Goal: Information Seeking & Learning: Stay updated

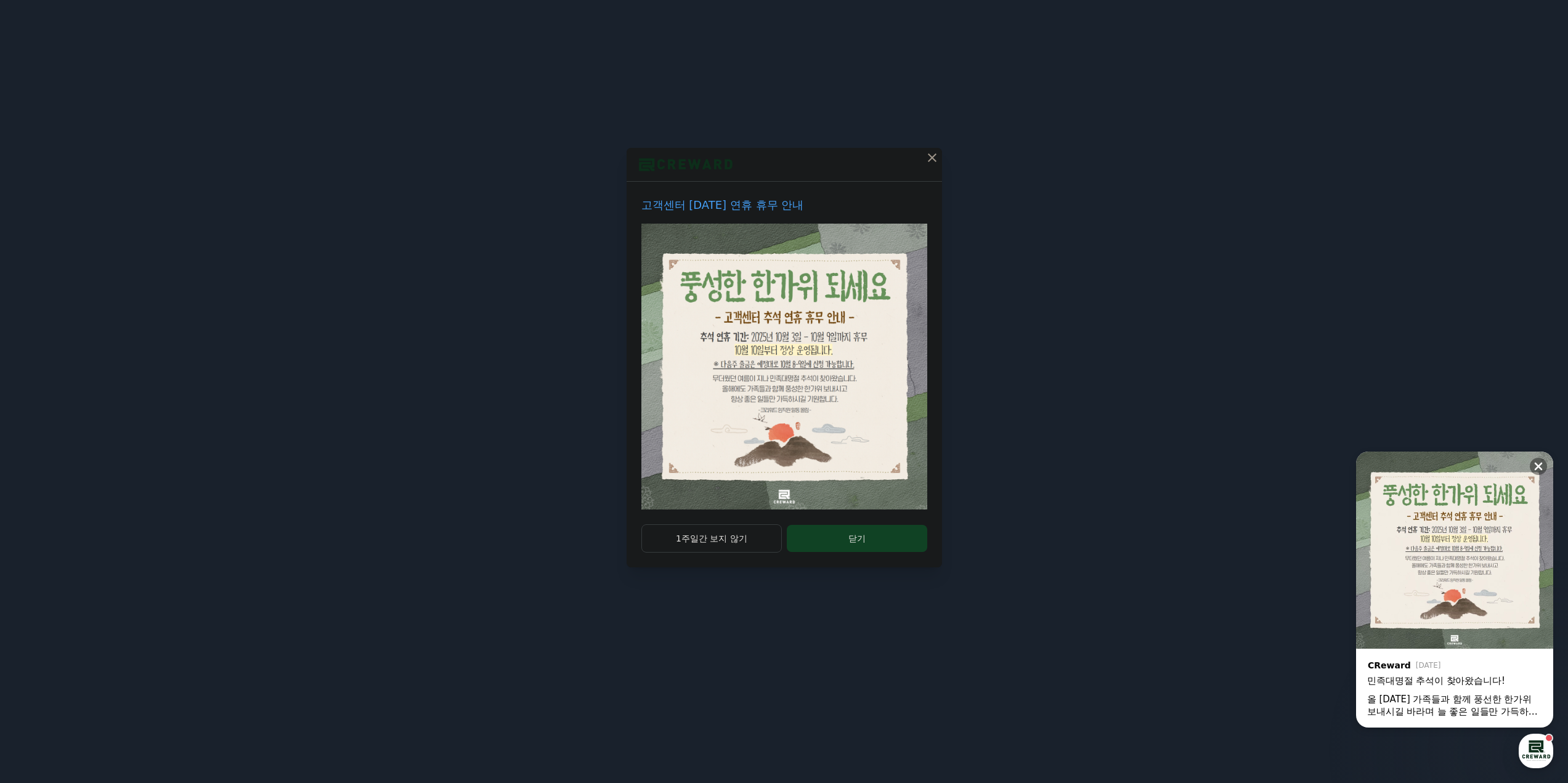
click at [936, 157] on icon at bounding box center [932, 157] width 15 height 15
click at [933, 152] on icon at bounding box center [932, 157] width 15 height 15
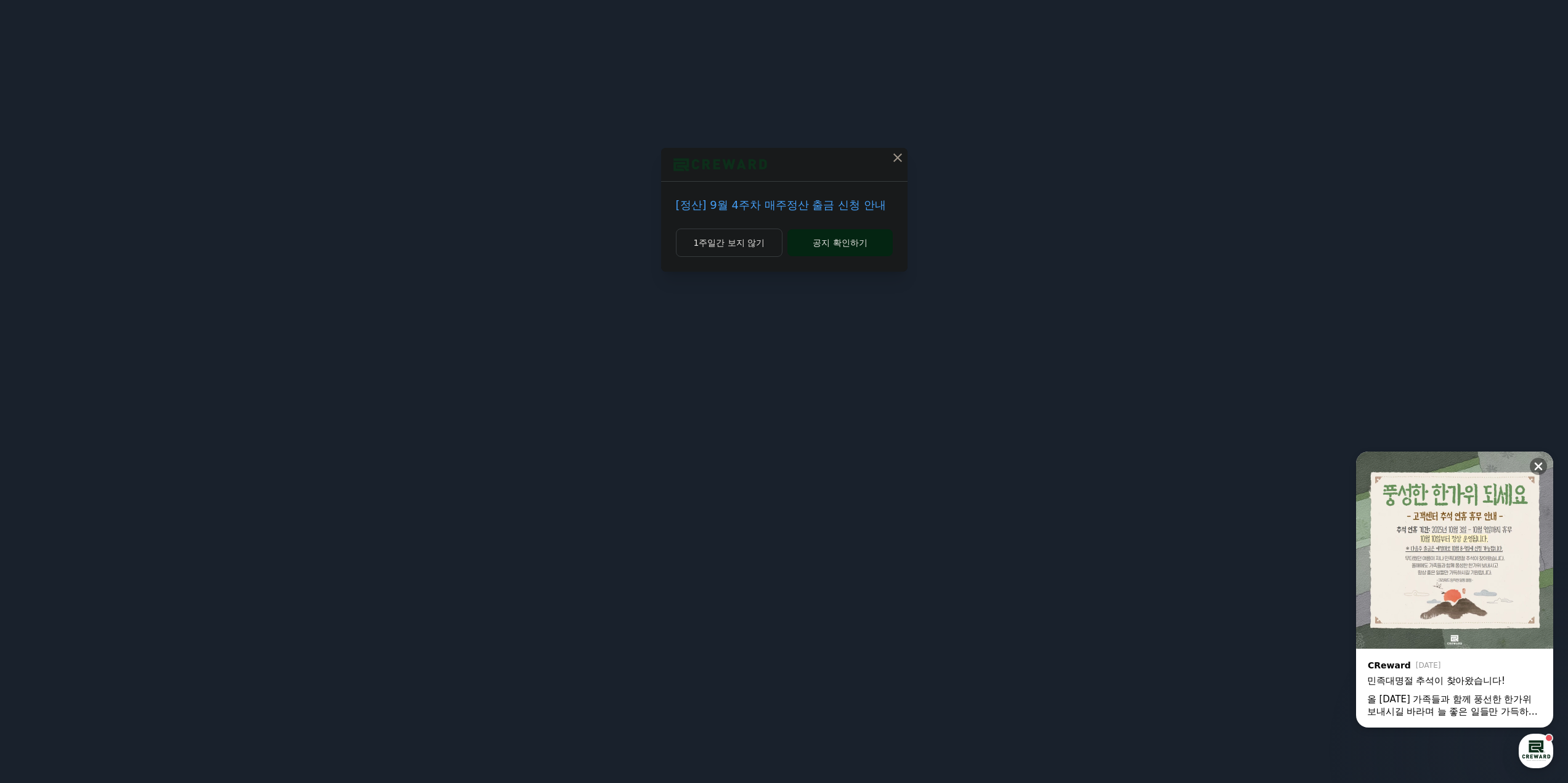
click at [869, 241] on button "공지 확인하기" at bounding box center [840, 242] width 105 height 27
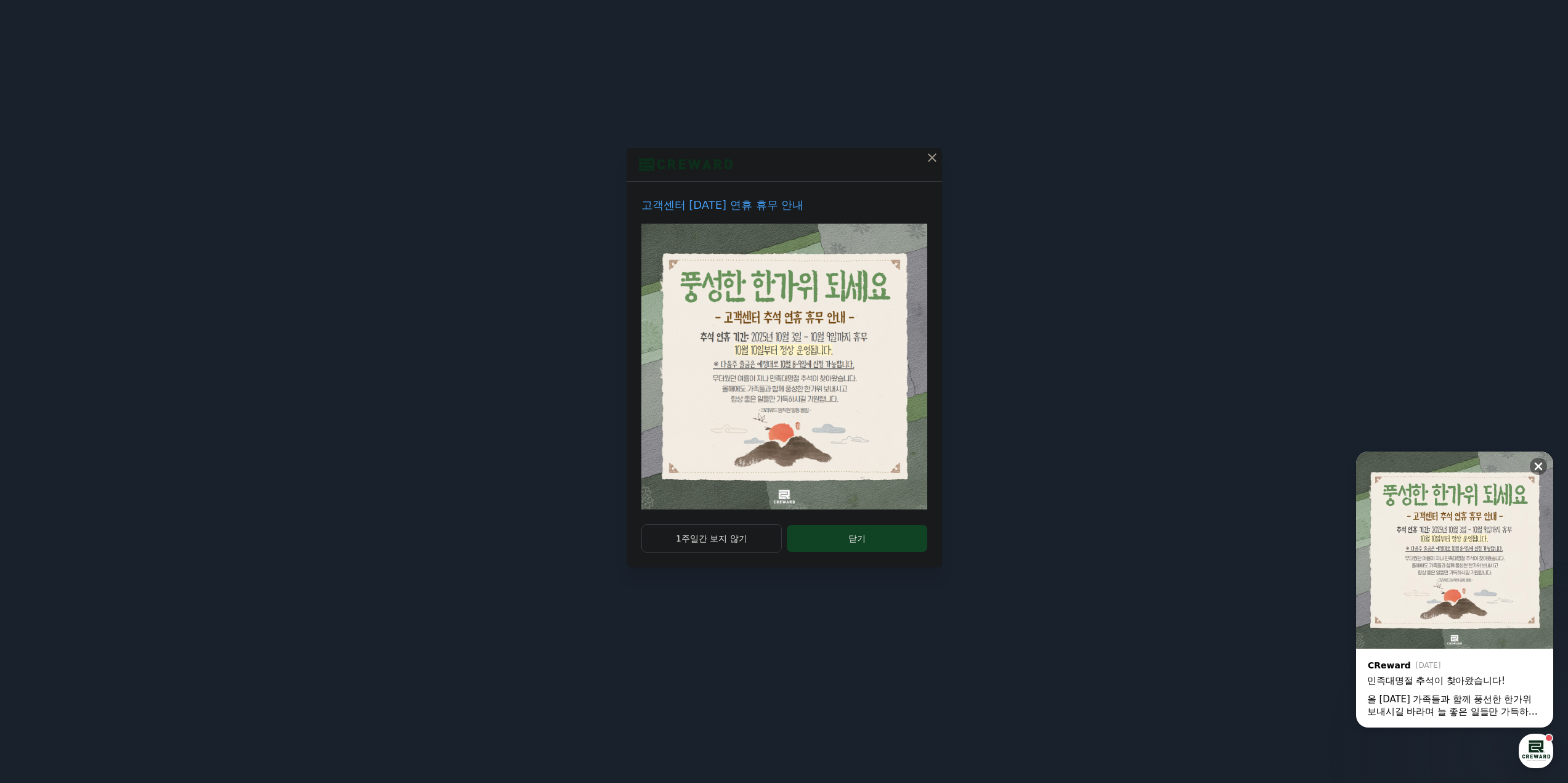
click at [932, 155] on icon at bounding box center [932, 157] width 15 height 15
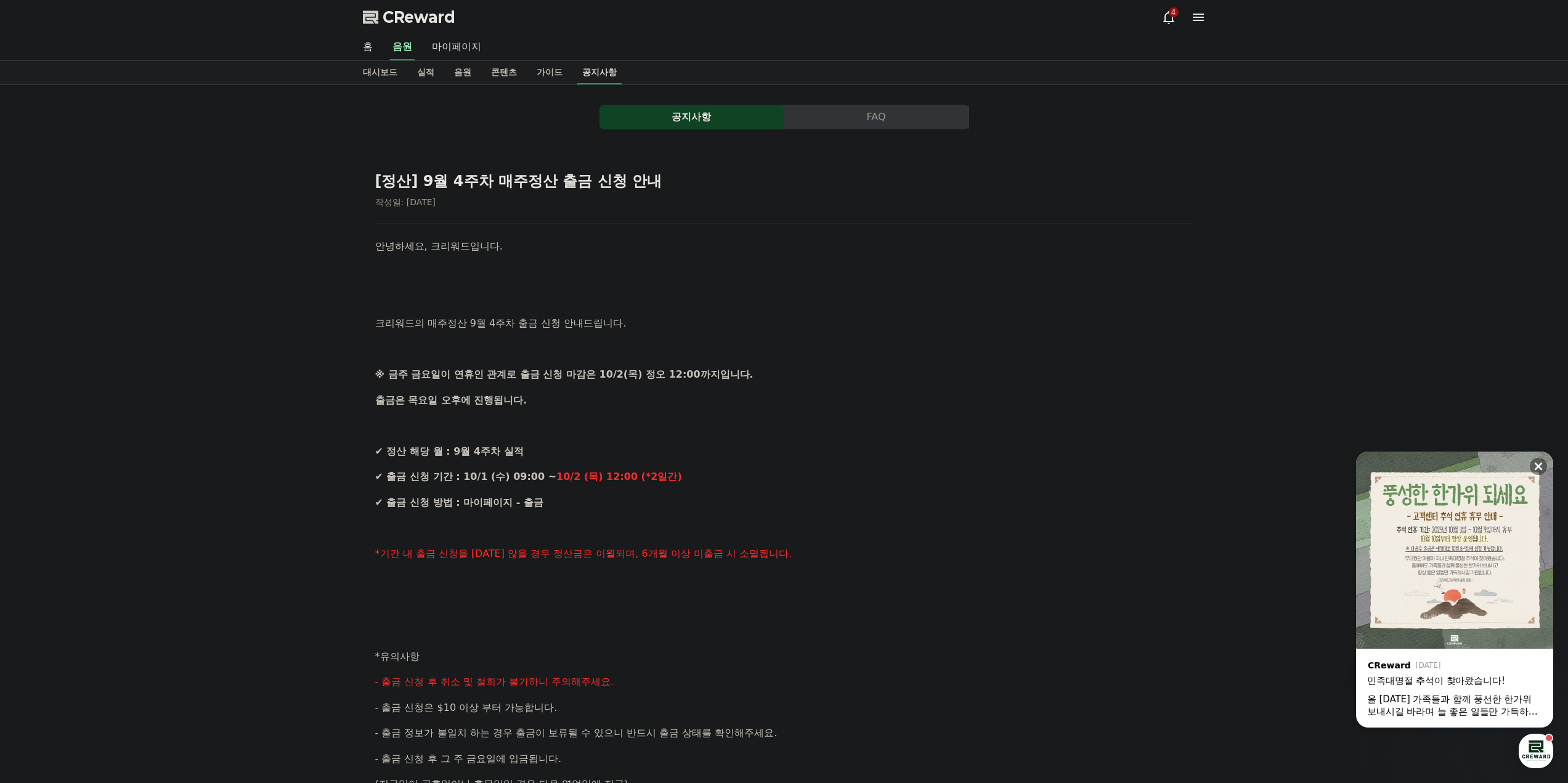
click at [618, 75] on link "공지사항" at bounding box center [599, 73] width 44 height 23
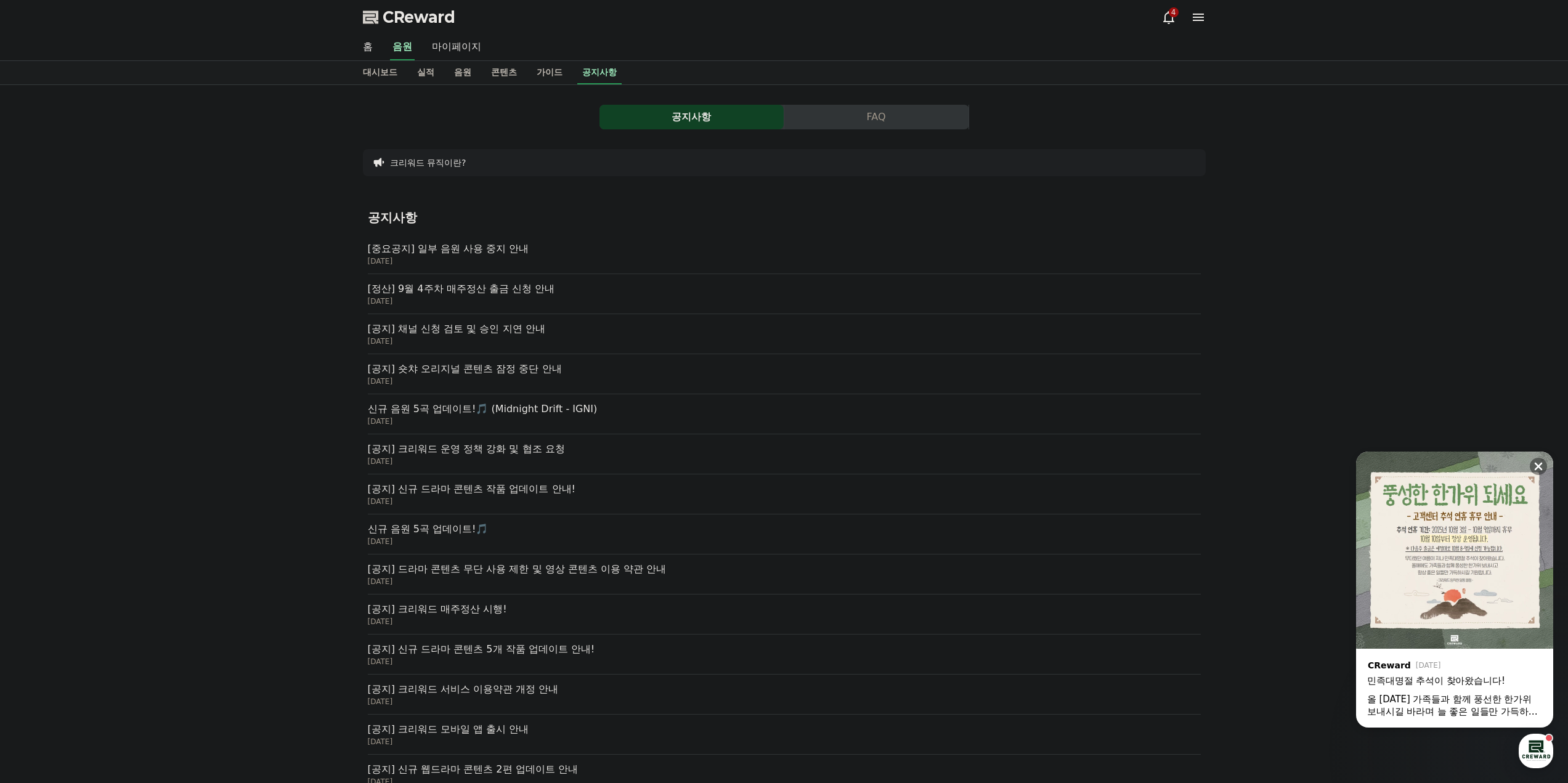
click at [465, 250] on p "[중요공지] 일부 음원 사용 중지 안내" at bounding box center [784, 249] width 833 height 15
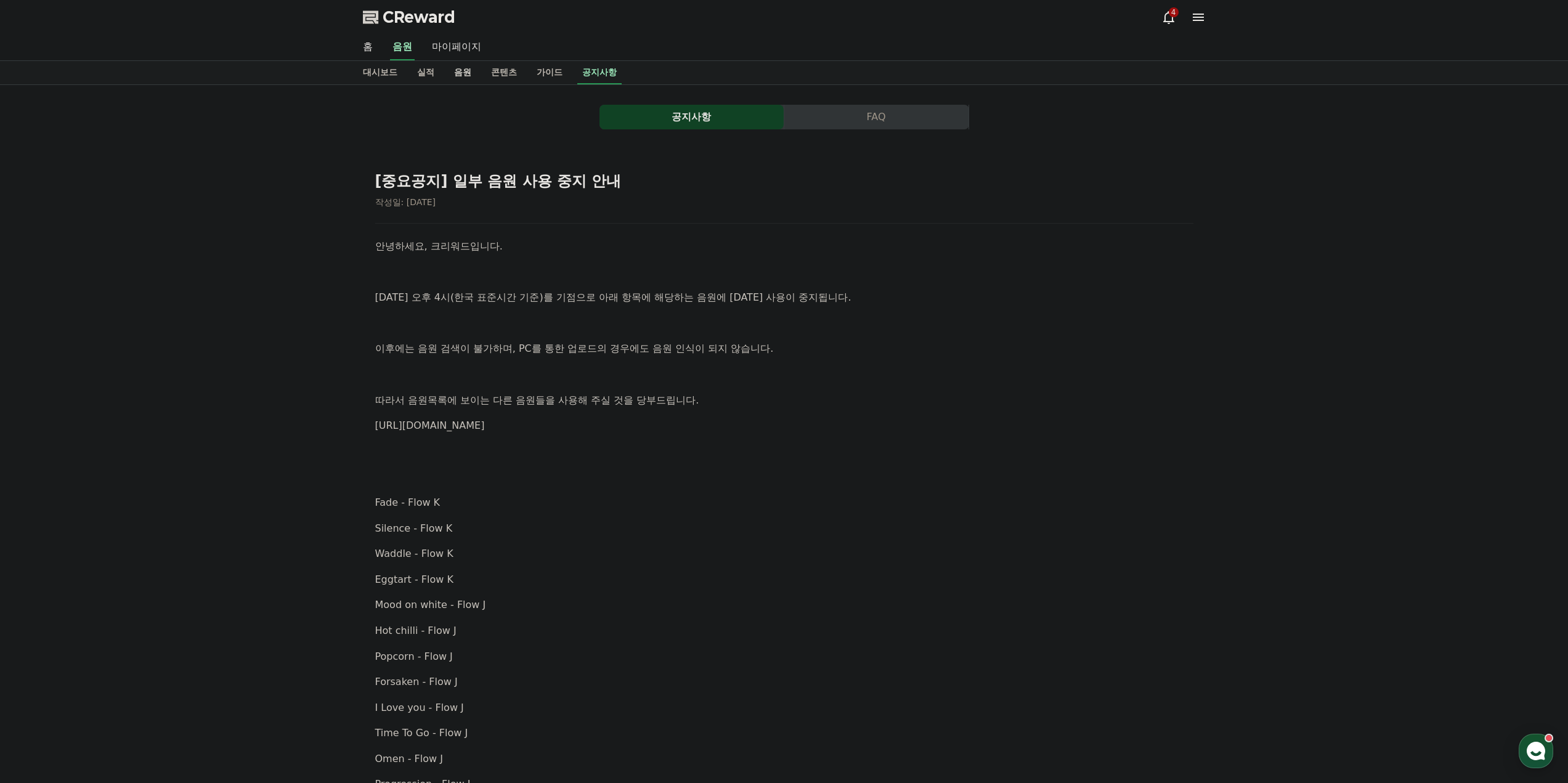
click at [458, 73] on link "음원" at bounding box center [463, 73] width 37 height 23
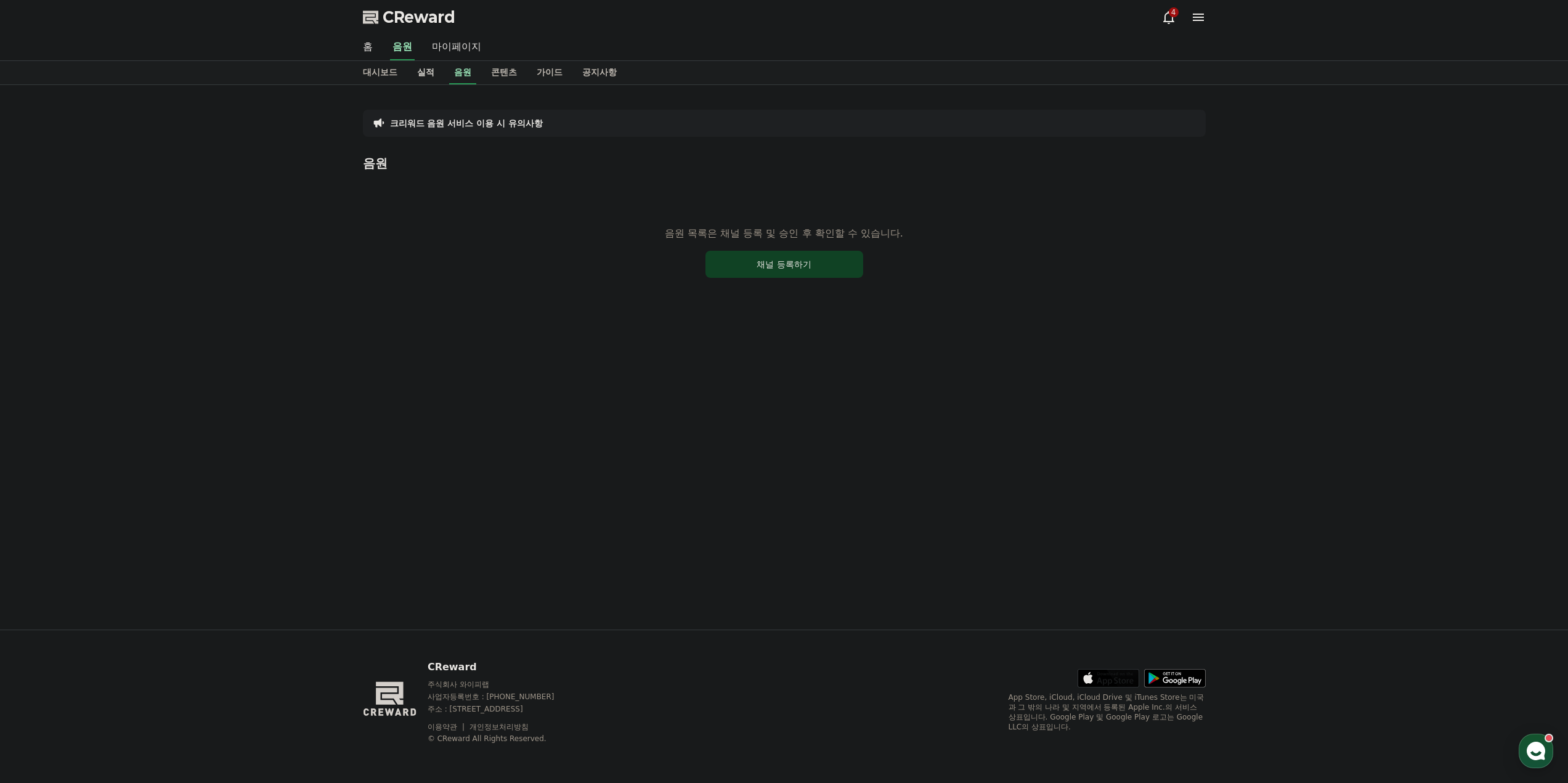
click at [431, 73] on link "실적" at bounding box center [425, 73] width 37 height 23
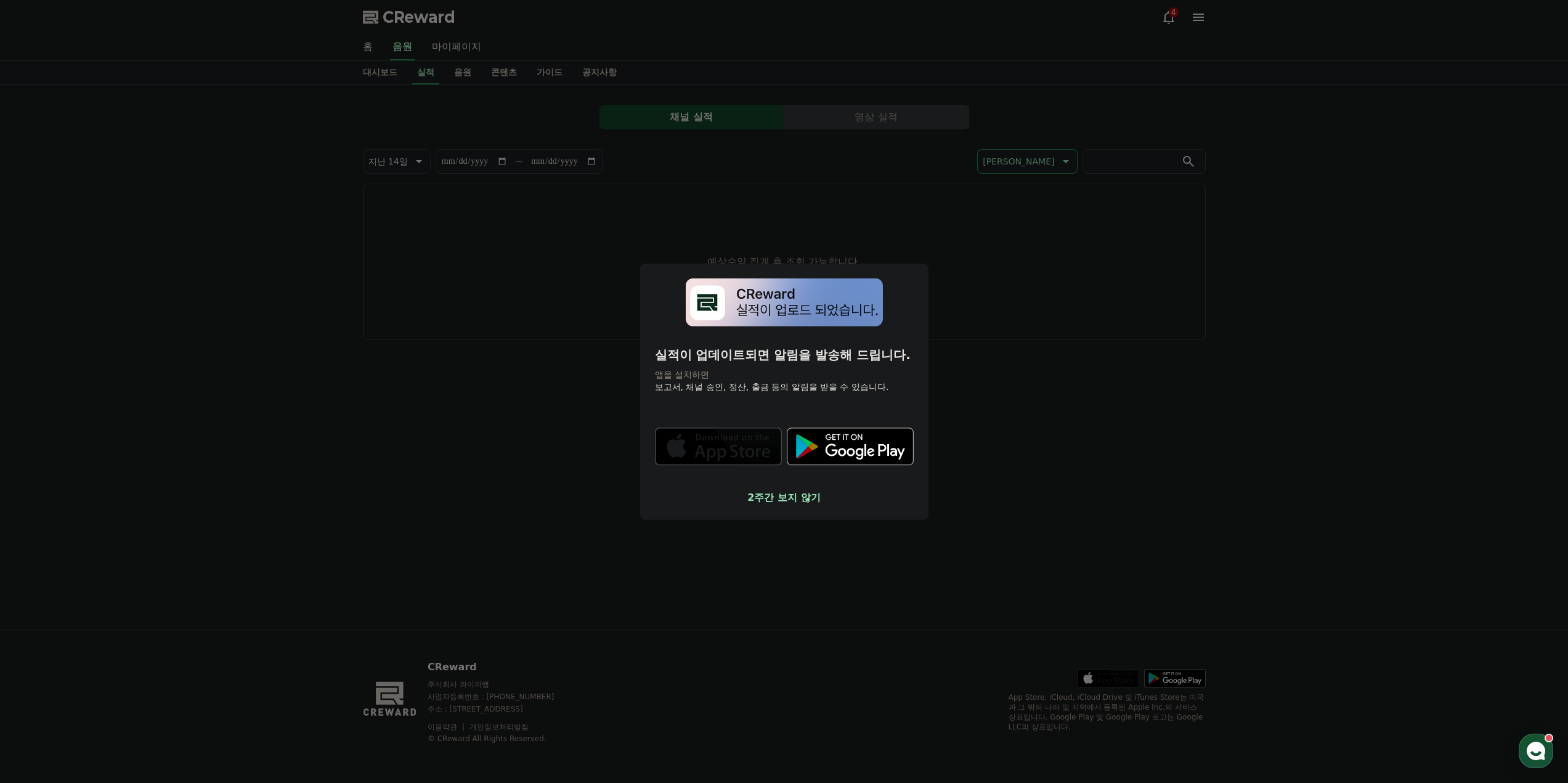
click at [342, 122] on button "close modal" at bounding box center [784, 392] width 1568 height 783
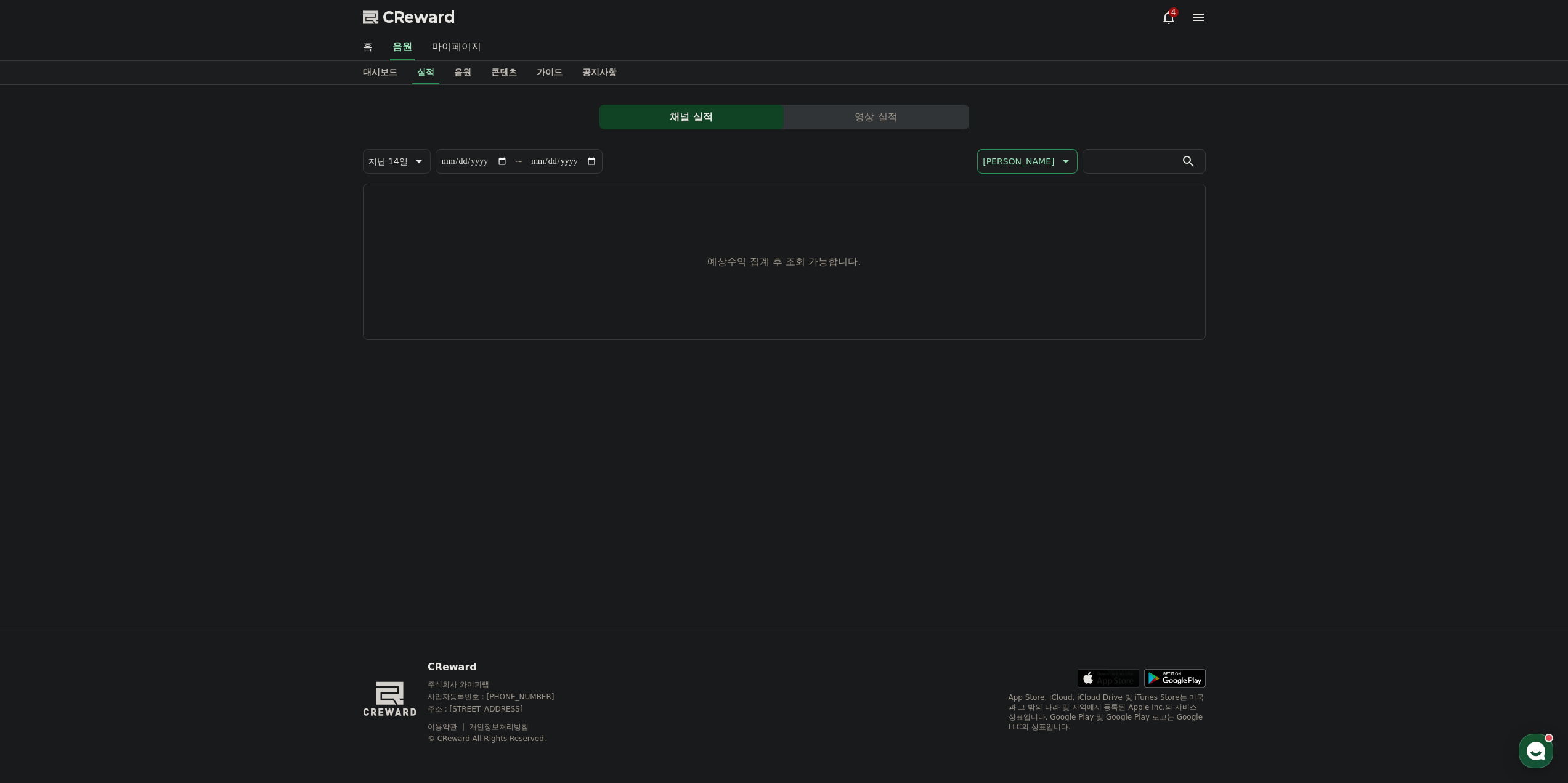
click at [450, 55] on link "마이페이지" at bounding box center [456, 47] width 69 height 26
select select "**********"
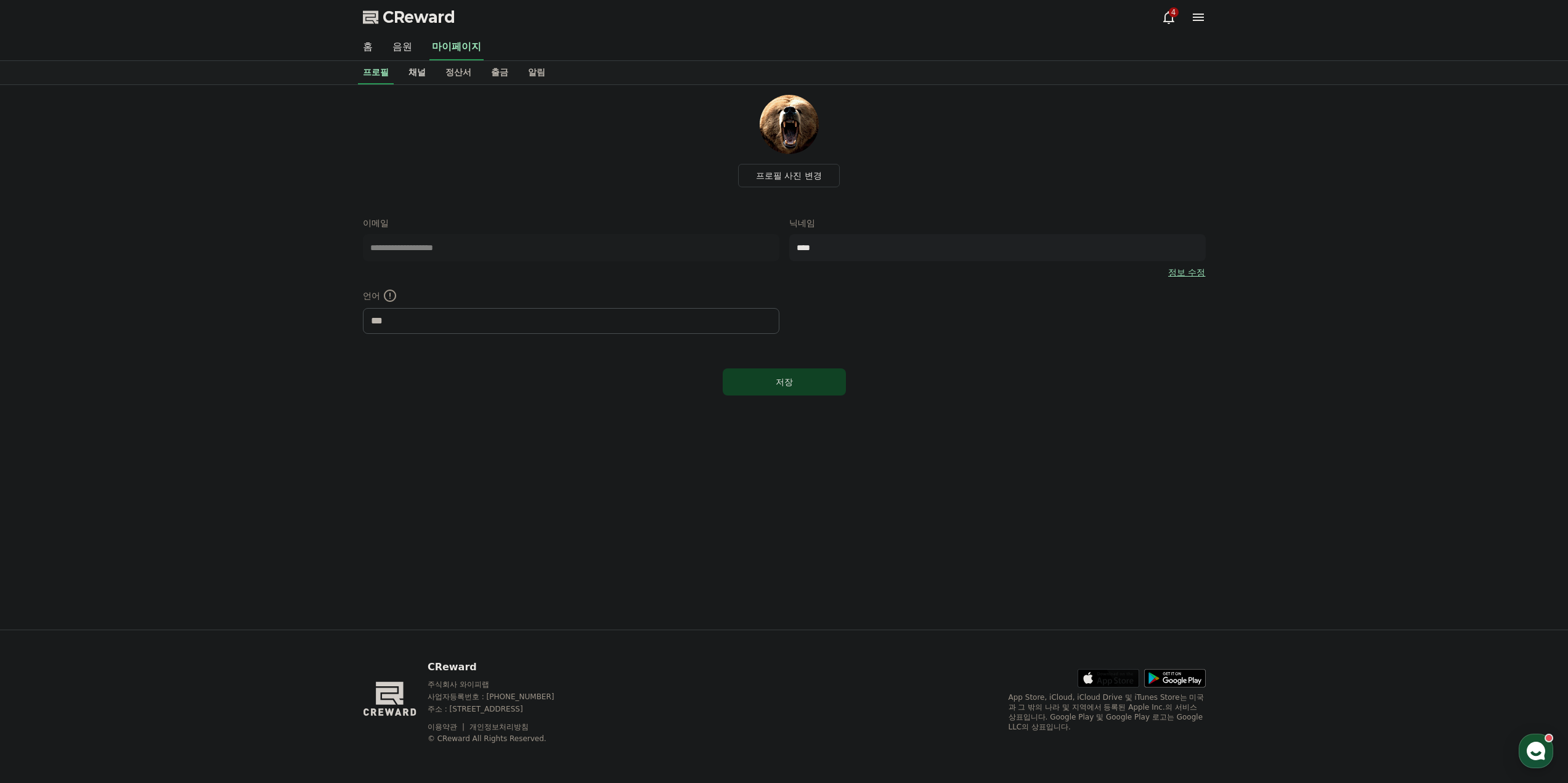
click at [428, 72] on link "채널" at bounding box center [417, 73] width 37 height 23
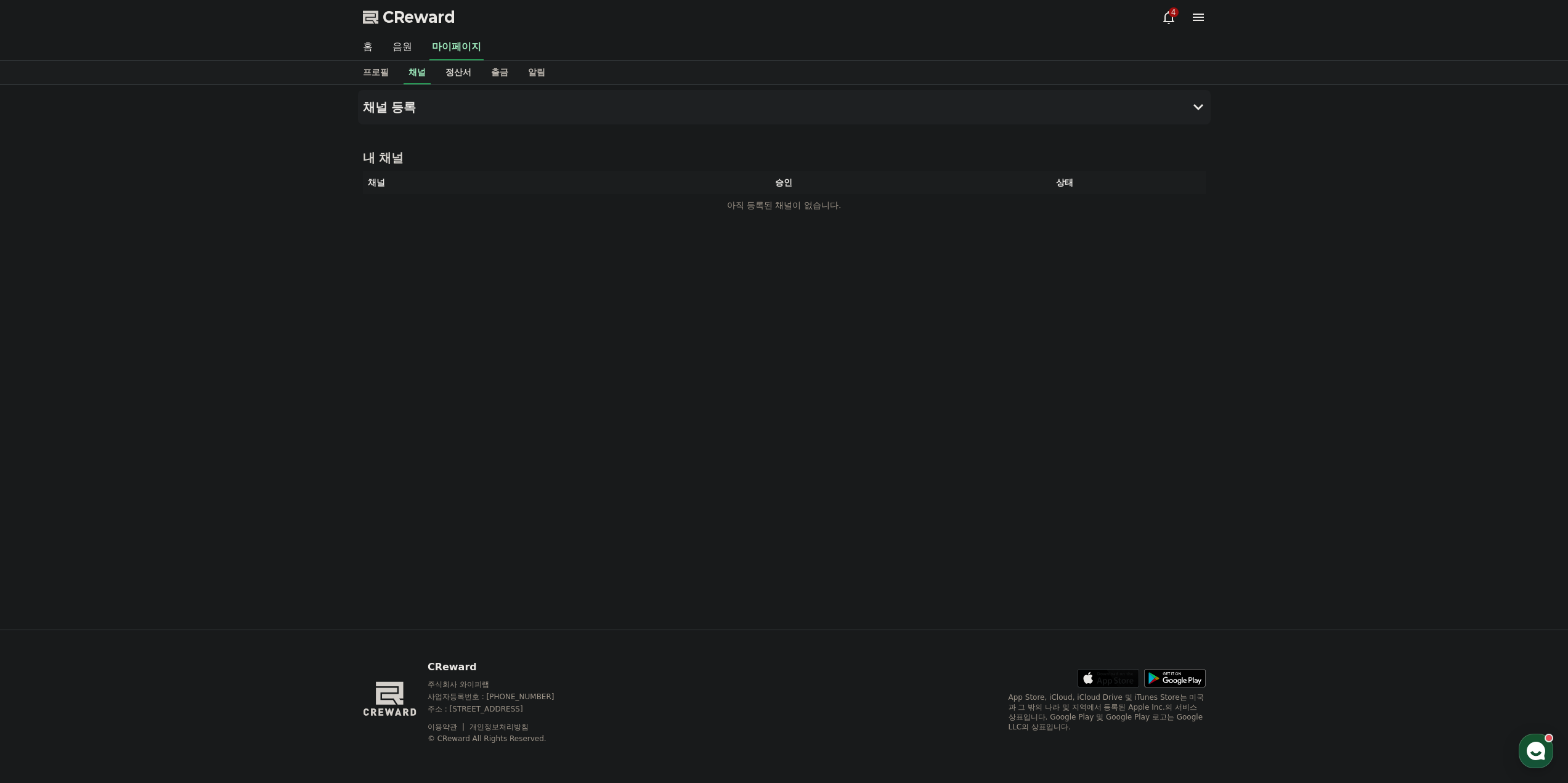
click at [460, 72] on link "정산서" at bounding box center [458, 73] width 46 height 23
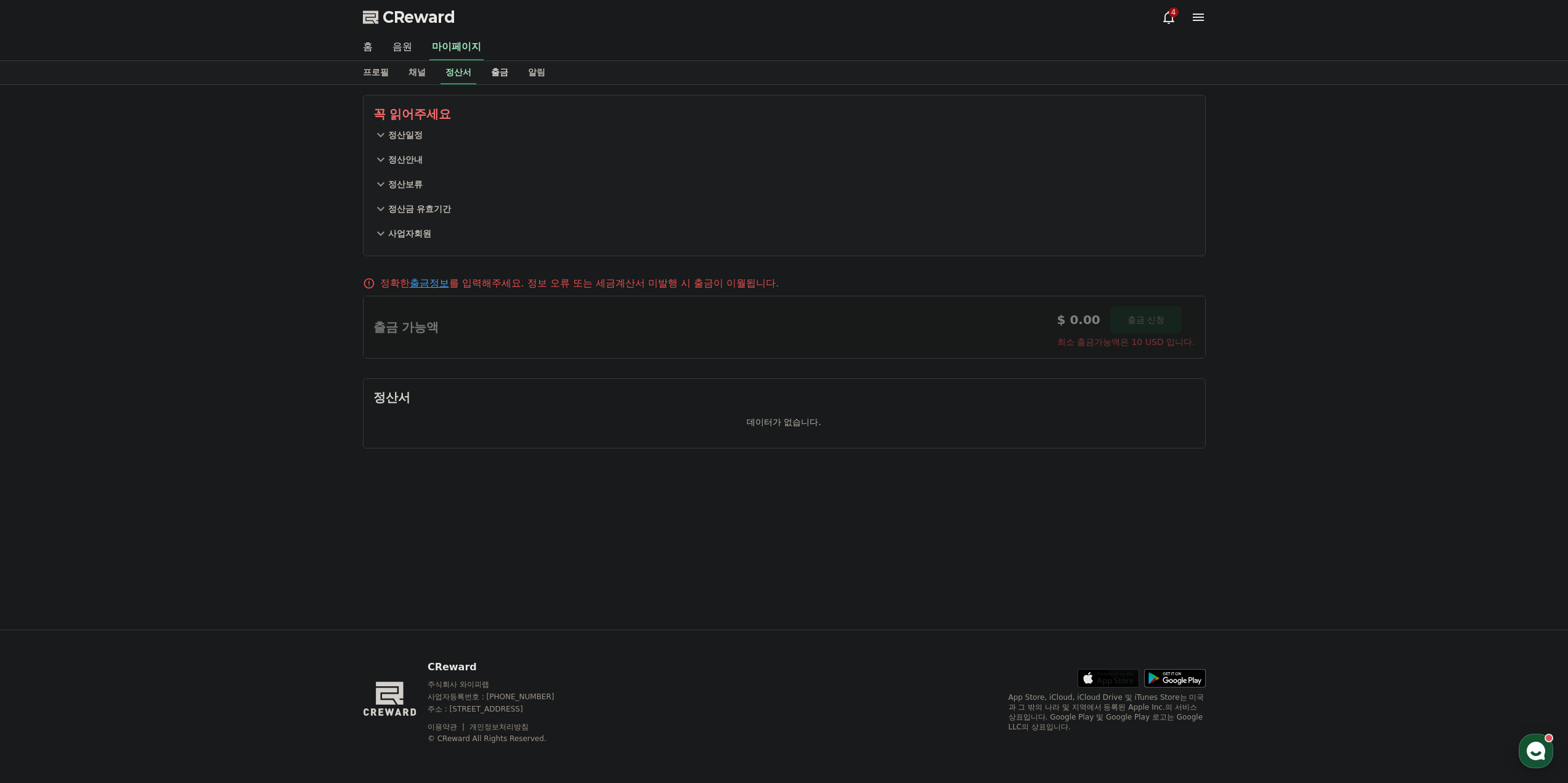
click at [506, 76] on link "출금" at bounding box center [499, 73] width 37 height 23
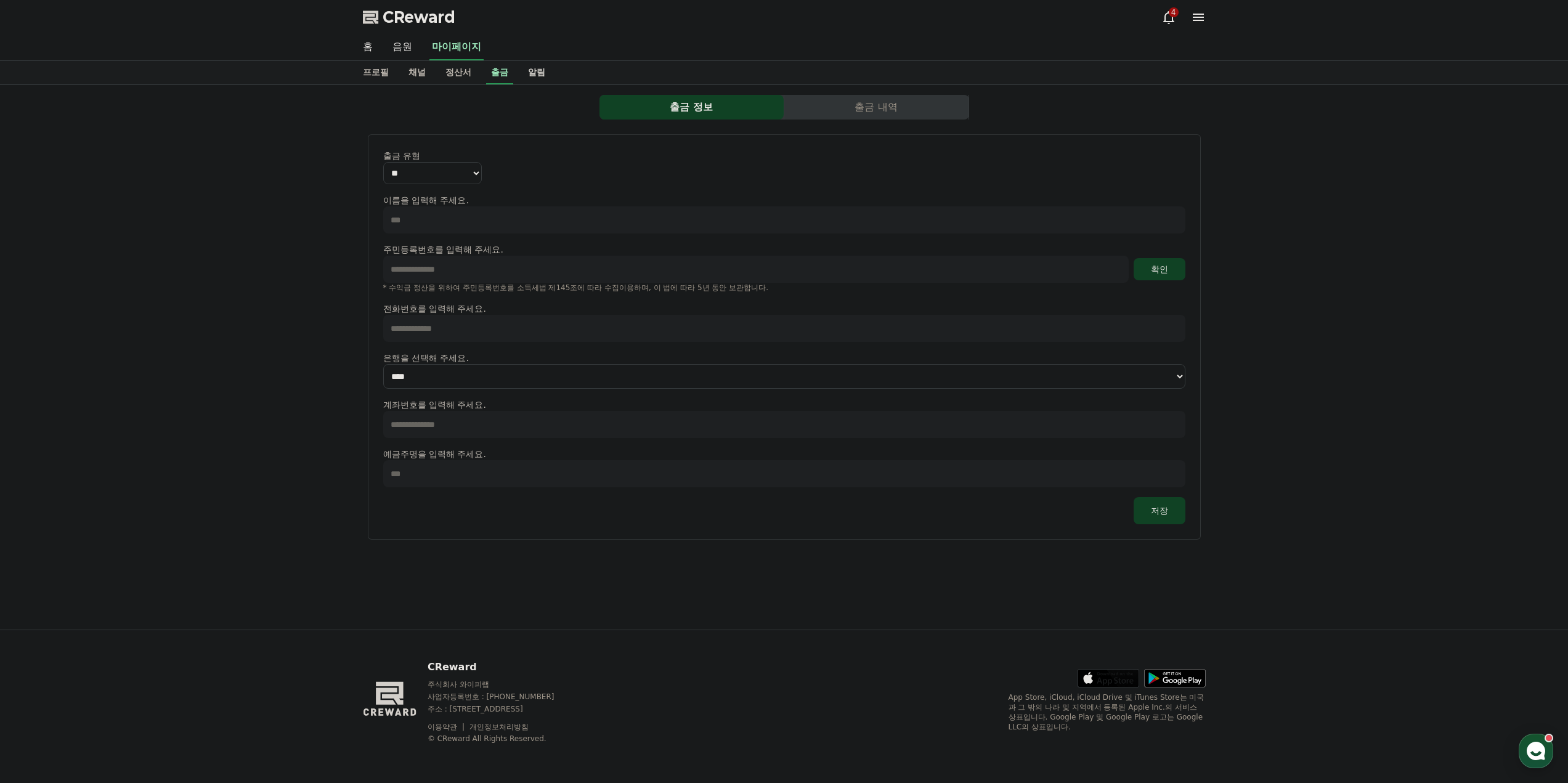
click at [539, 76] on link "알림" at bounding box center [537, 73] width 37 height 23
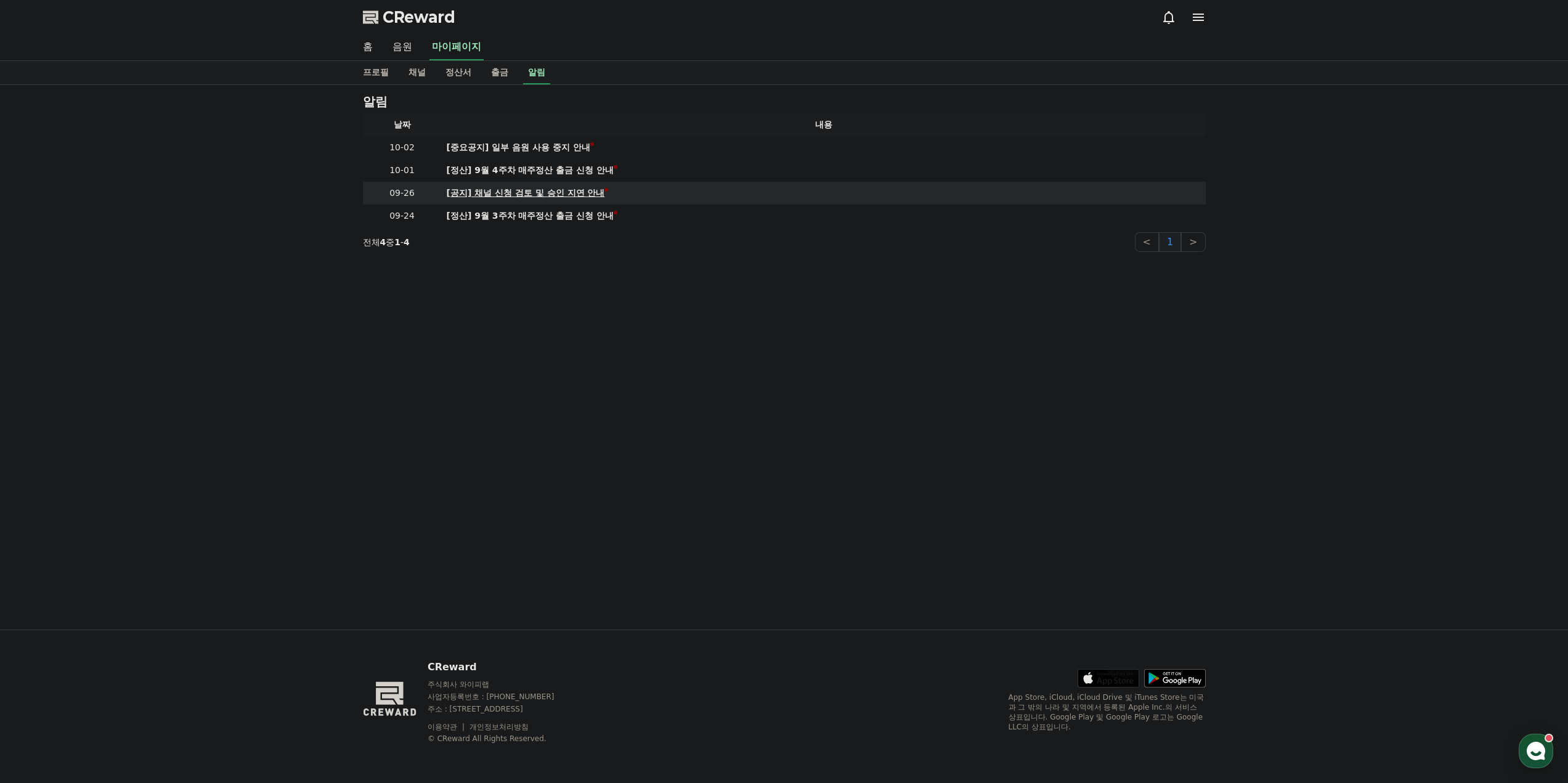
click at [483, 192] on div "[공지] 채널 신청 검토 및 승인 지연 안내" at bounding box center [525, 193] width 158 height 13
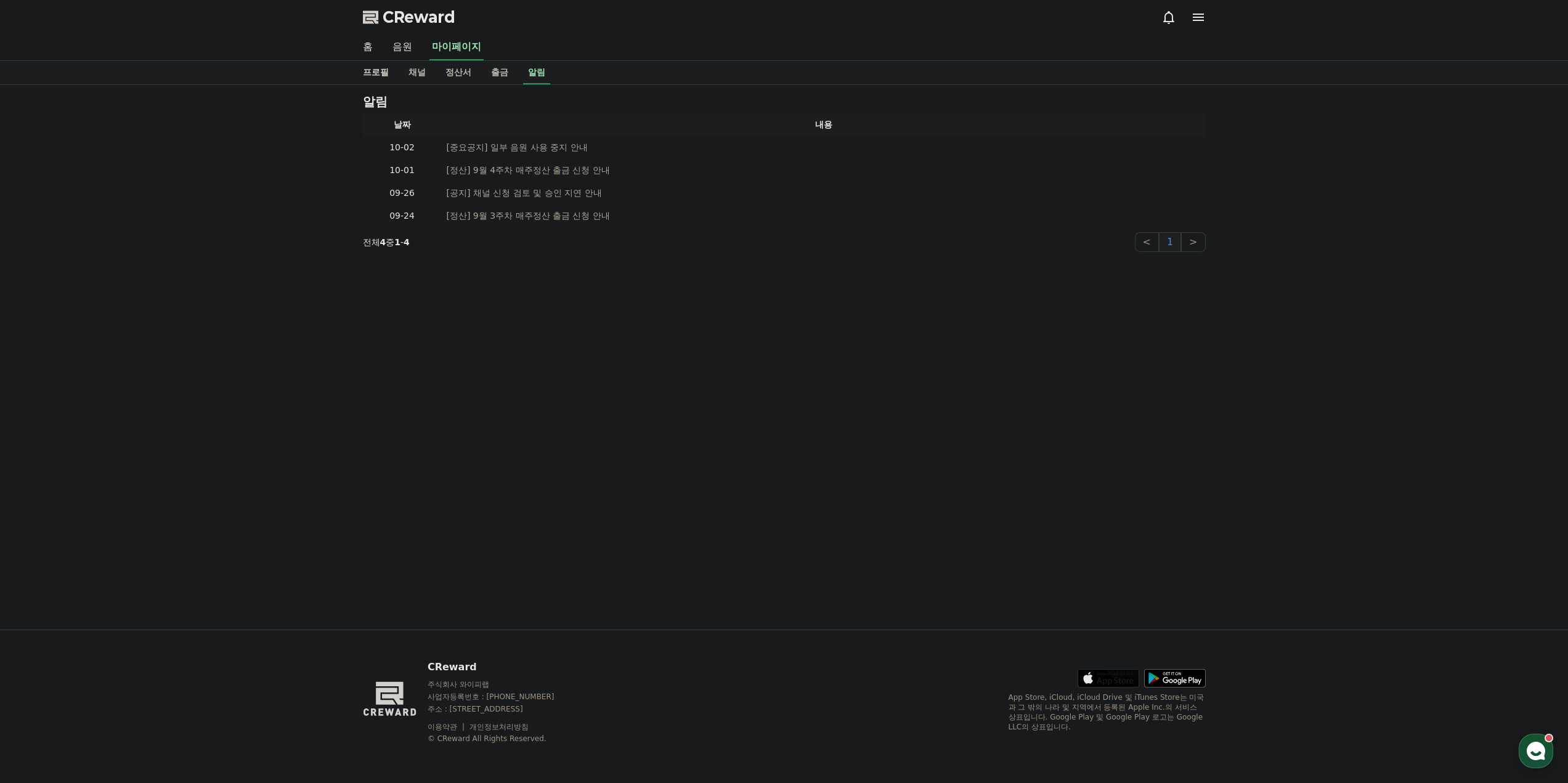
click at [375, 76] on link "프로필" at bounding box center [375, 73] width 46 height 23
select select "**********"
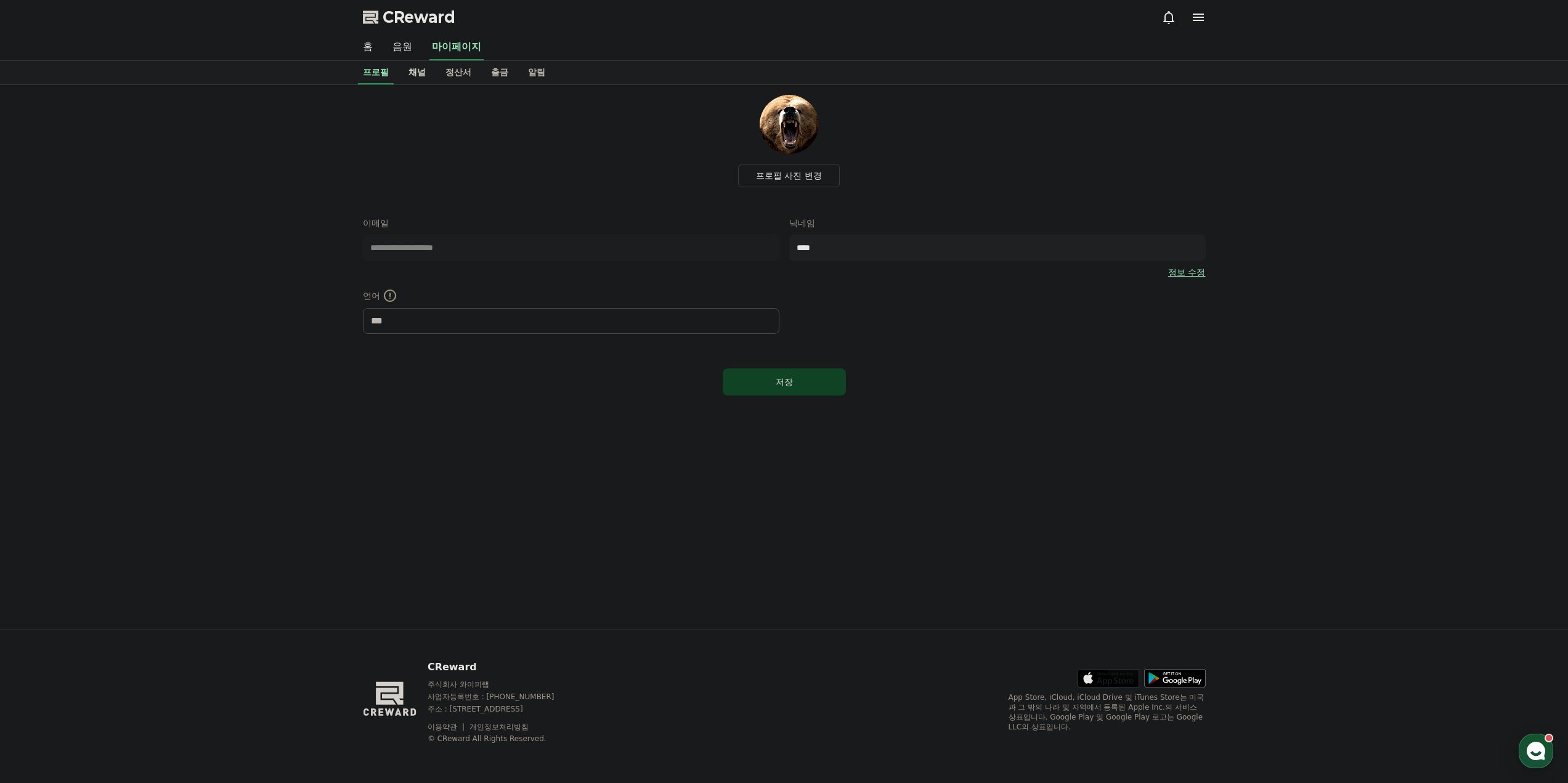
click at [411, 77] on link "채널" at bounding box center [417, 73] width 37 height 23
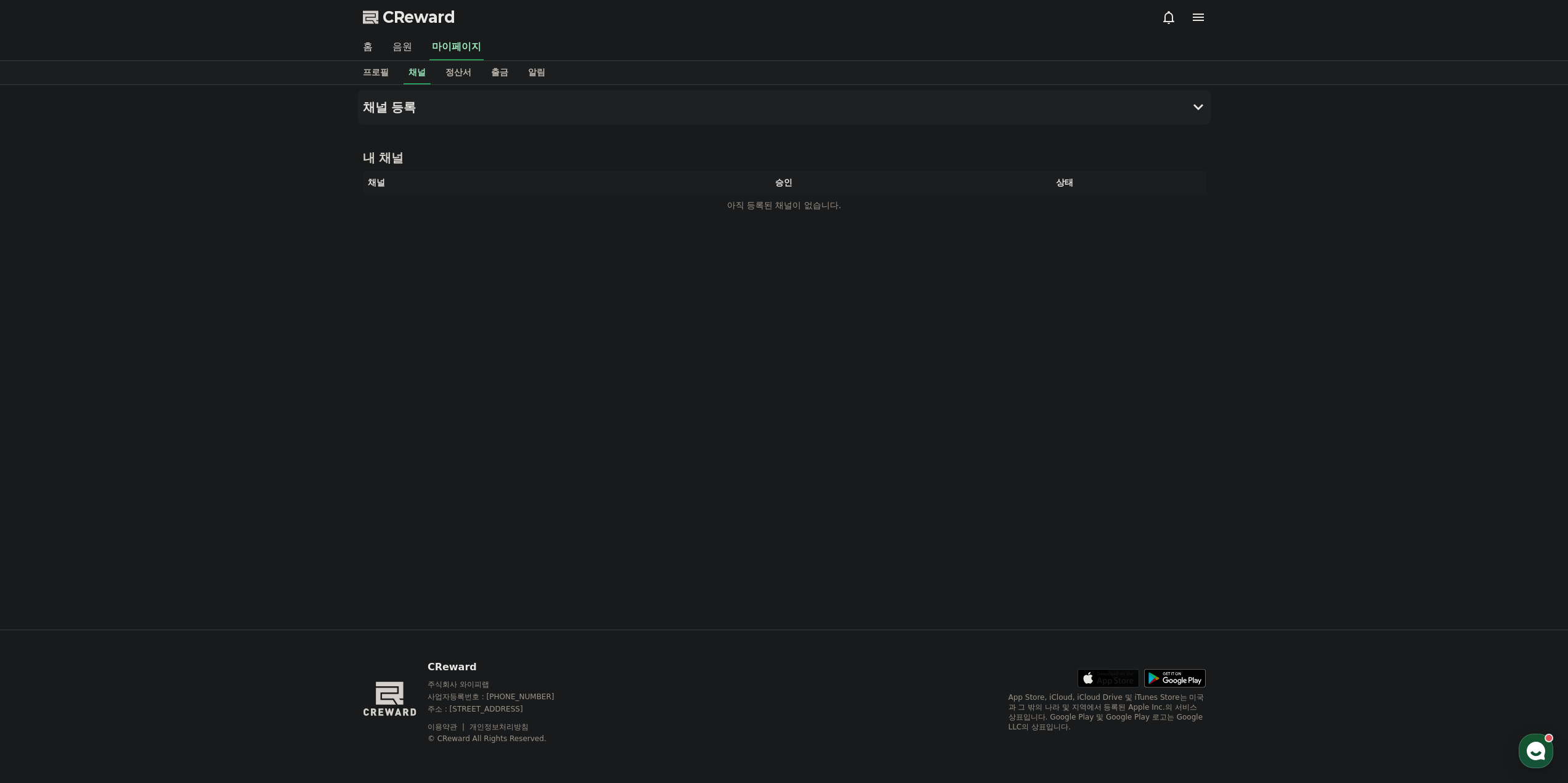
click at [407, 44] on link "음원" at bounding box center [402, 47] width 39 height 26
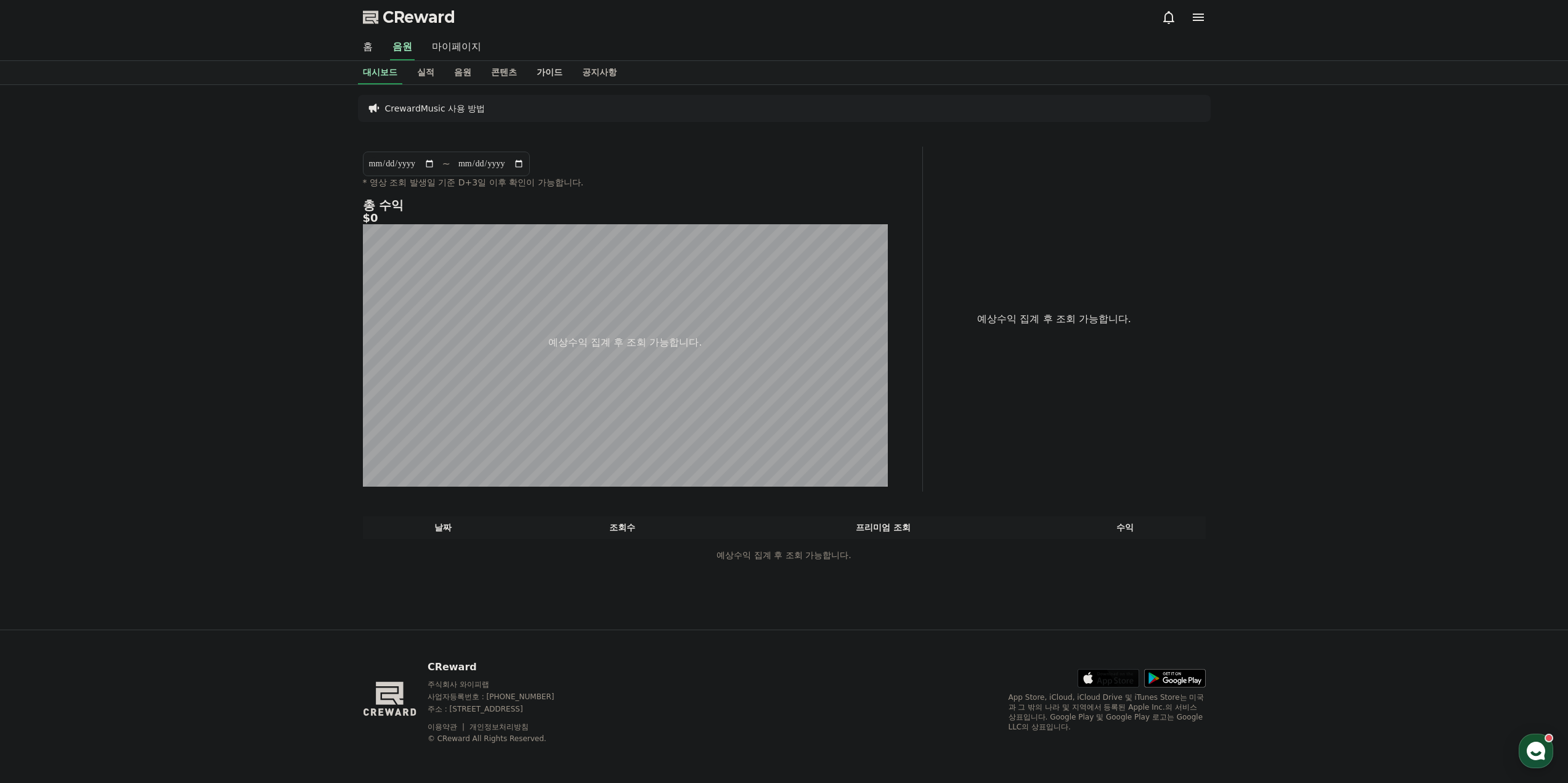
click at [537, 76] on link "가이드" at bounding box center [549, 73] width 46 height 23
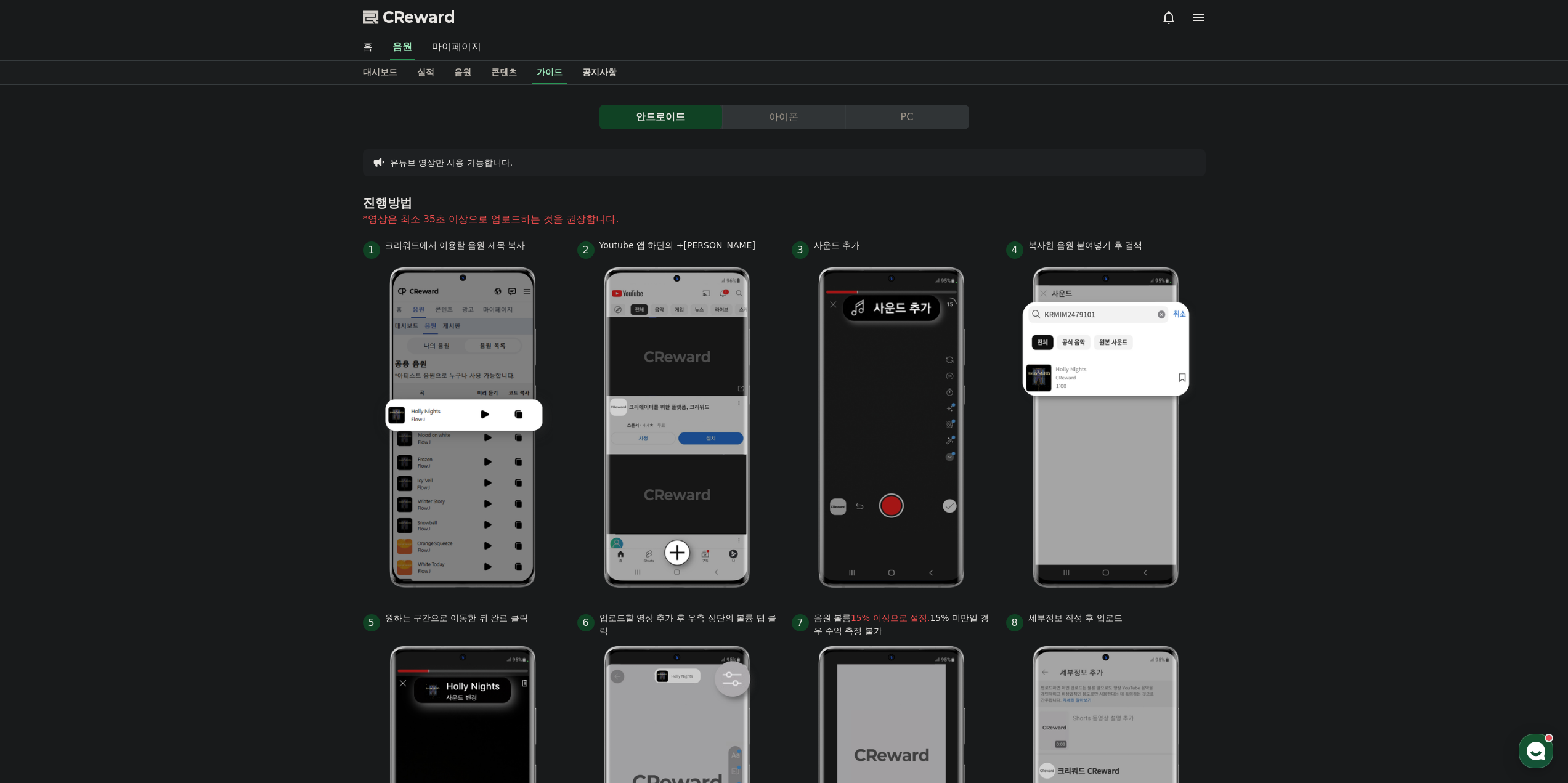
click at [599, 77] on link "공지사항" at bounding box center [599, 73] width 54 height 23
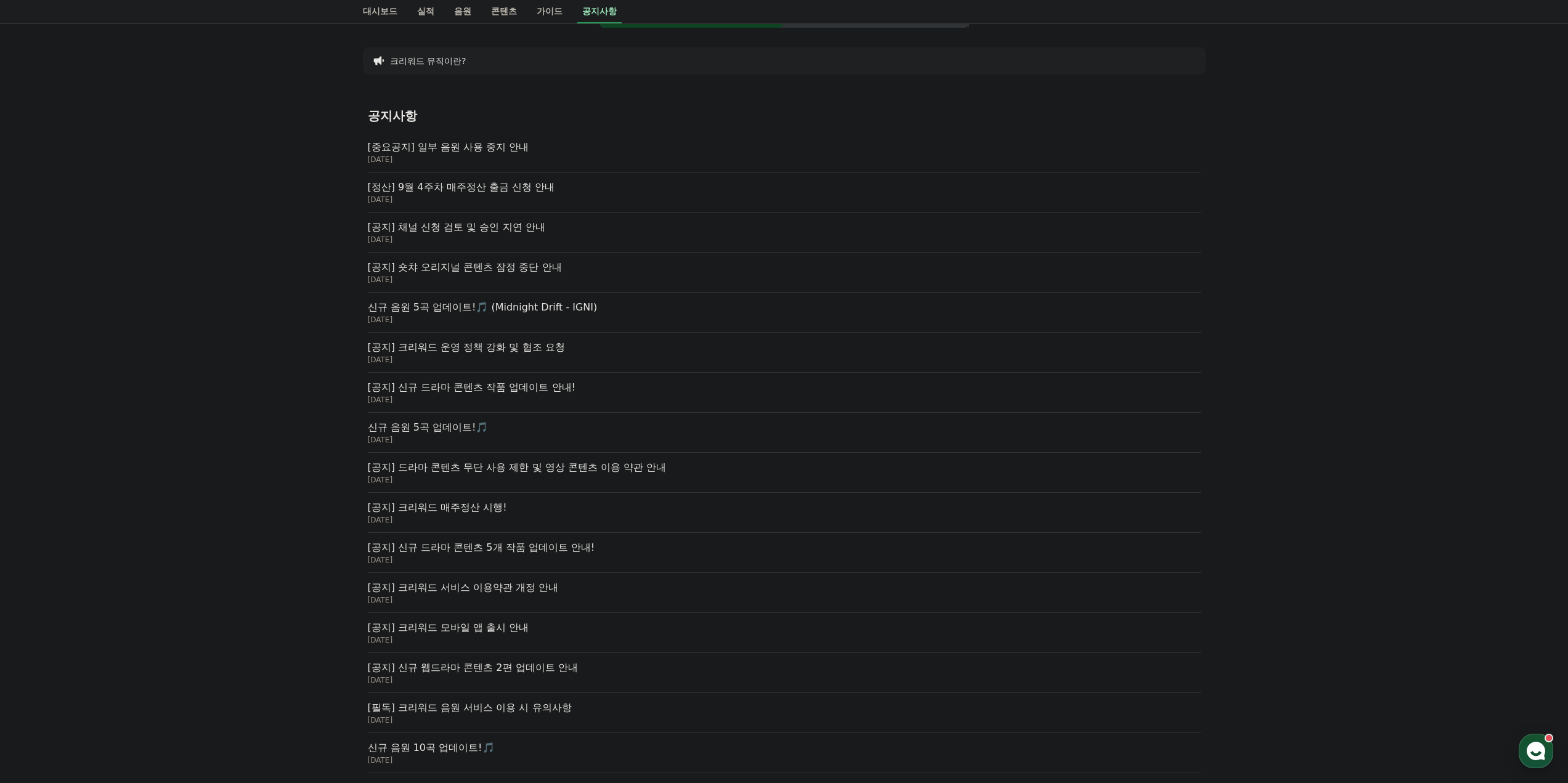
scroll to position [123, 0]
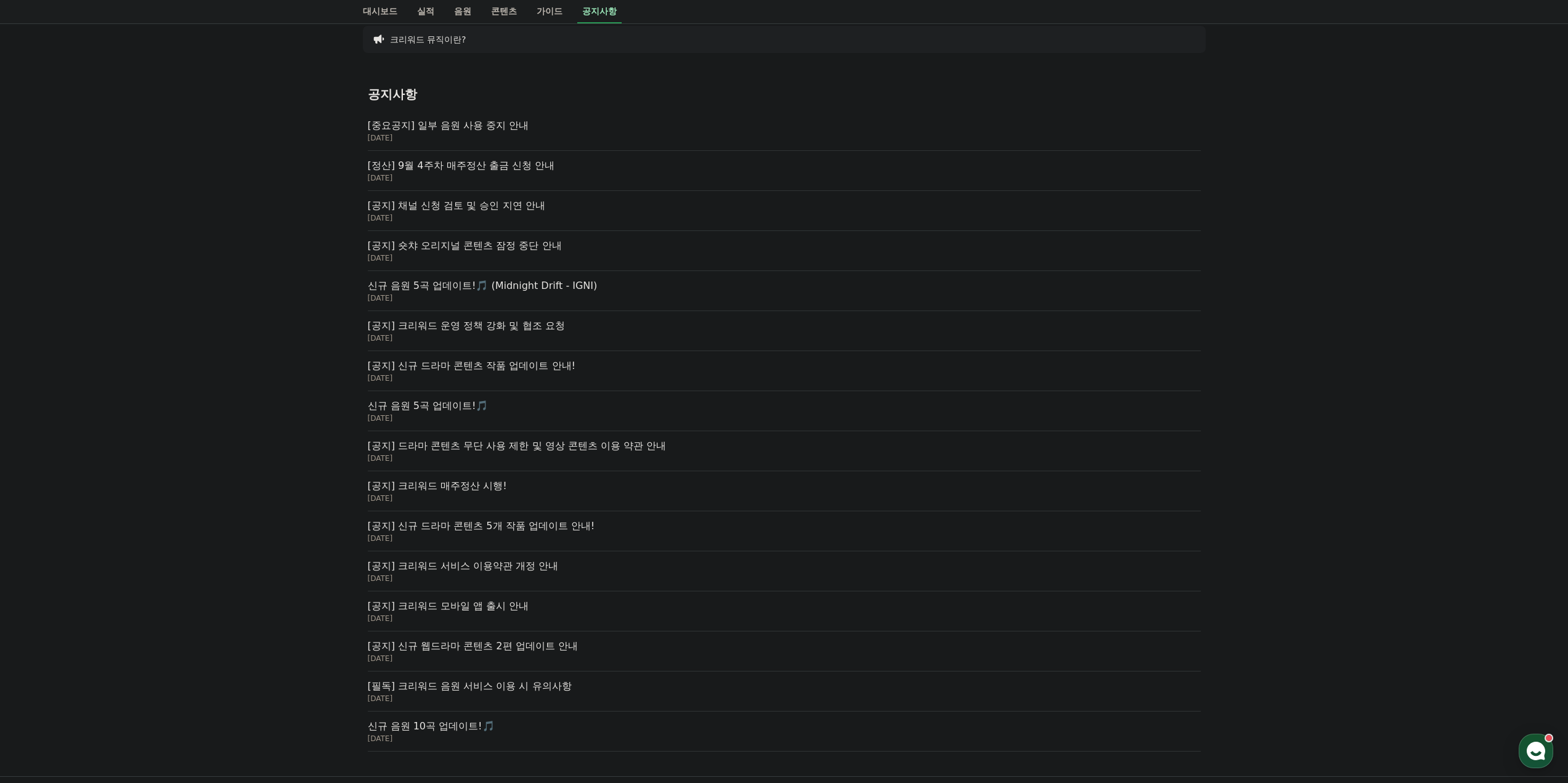
click at [518, 322] on p "[공지] 크리워드 운영 정책 강화 및 협조 요청" at bounding box center [784, 325] width 833 height 15
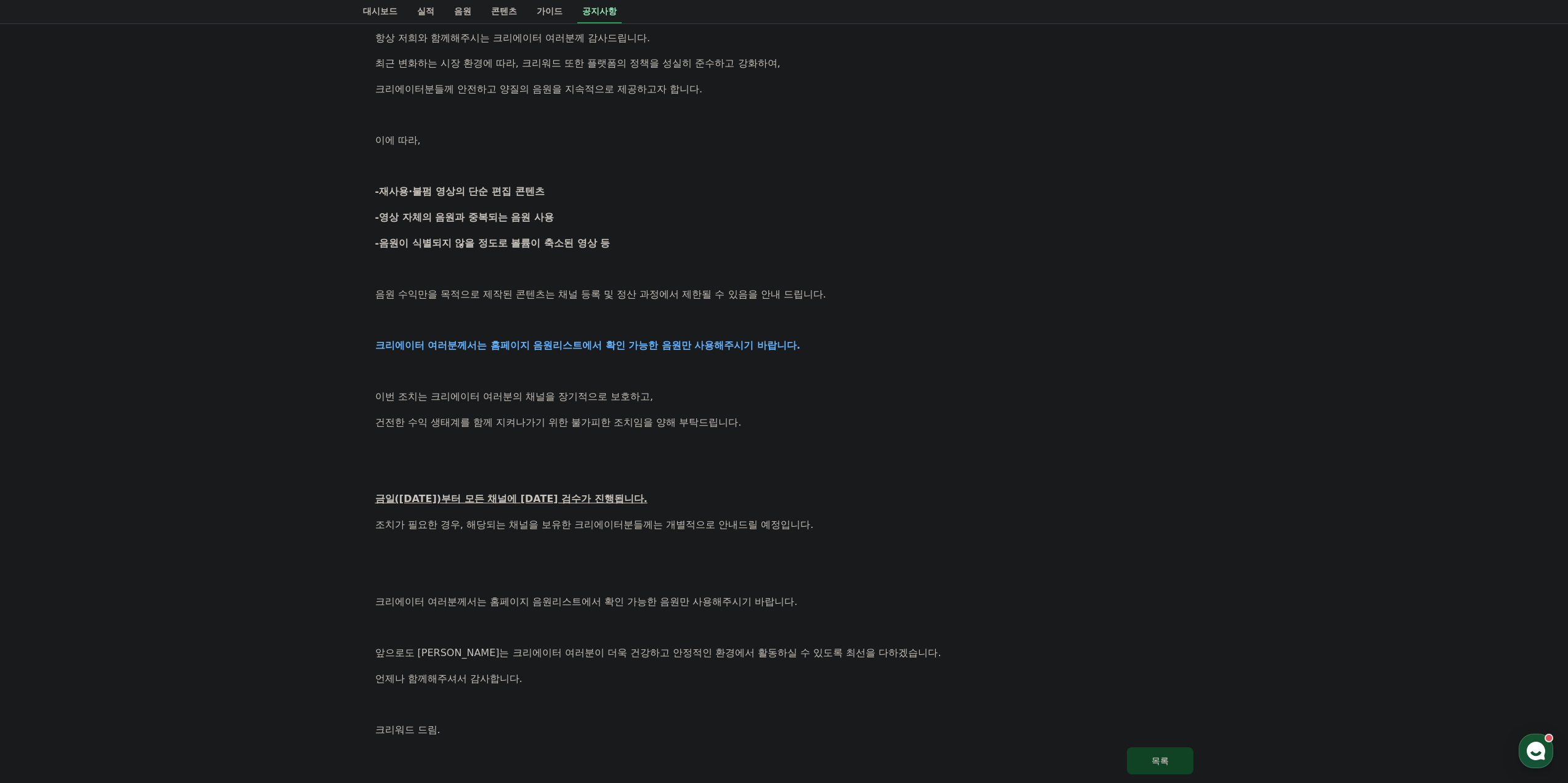
scroll to position [246, 0]
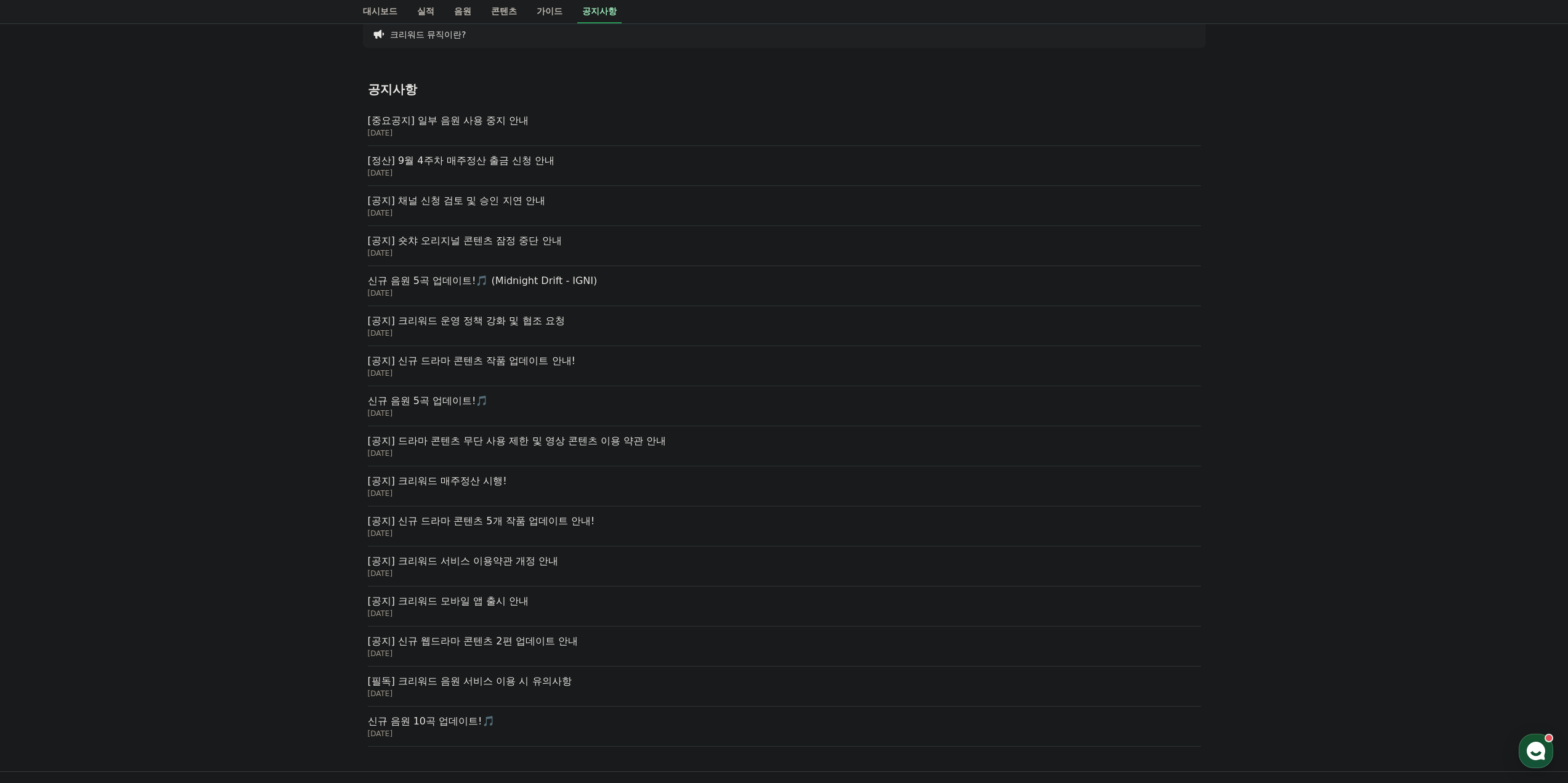
scroll to position [270, 0]
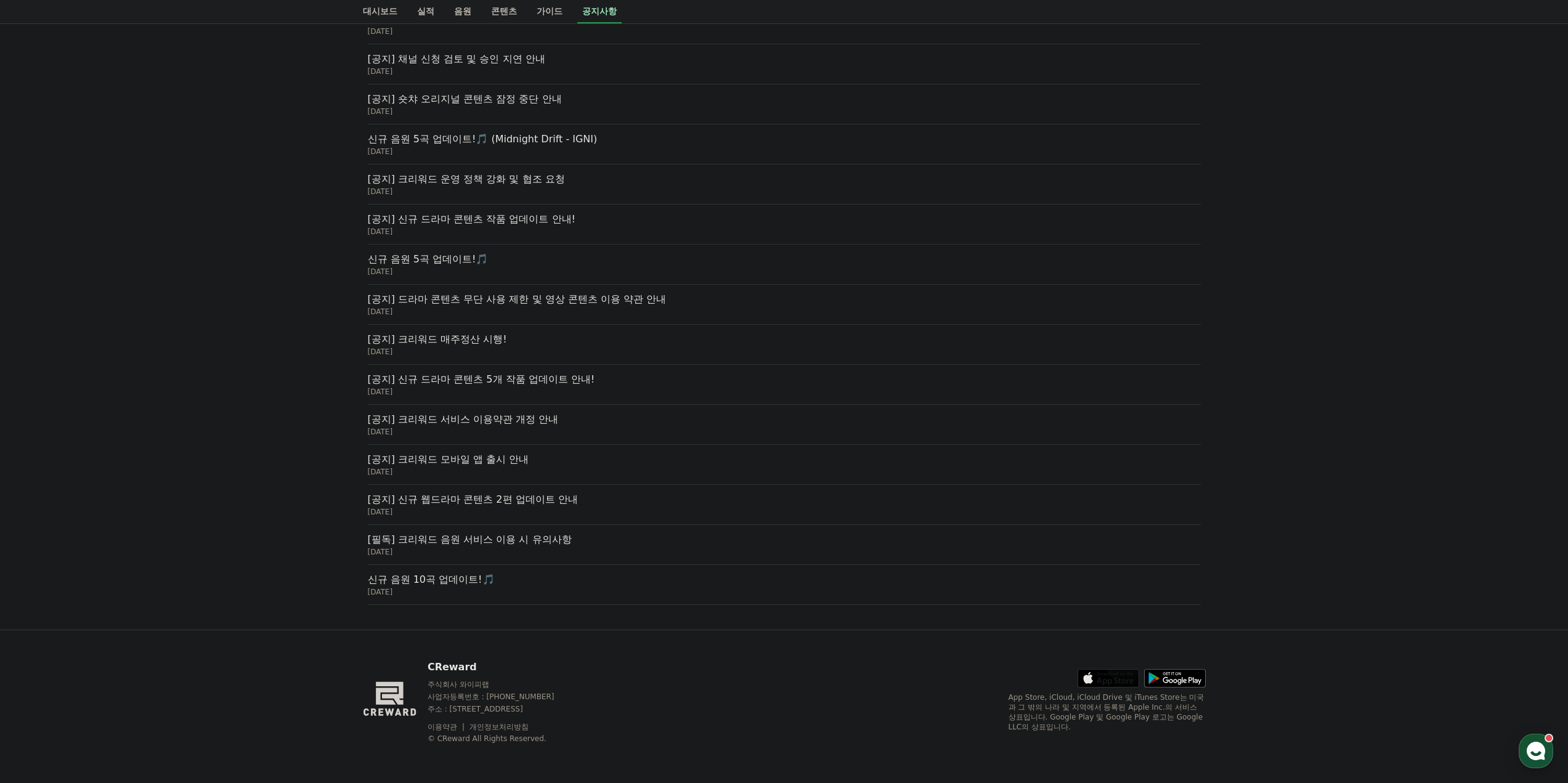
click at [425, 583] on p "신규 음원 10곡 업데이트!🎵" at bounding box center [784, 580] width 833 height 15
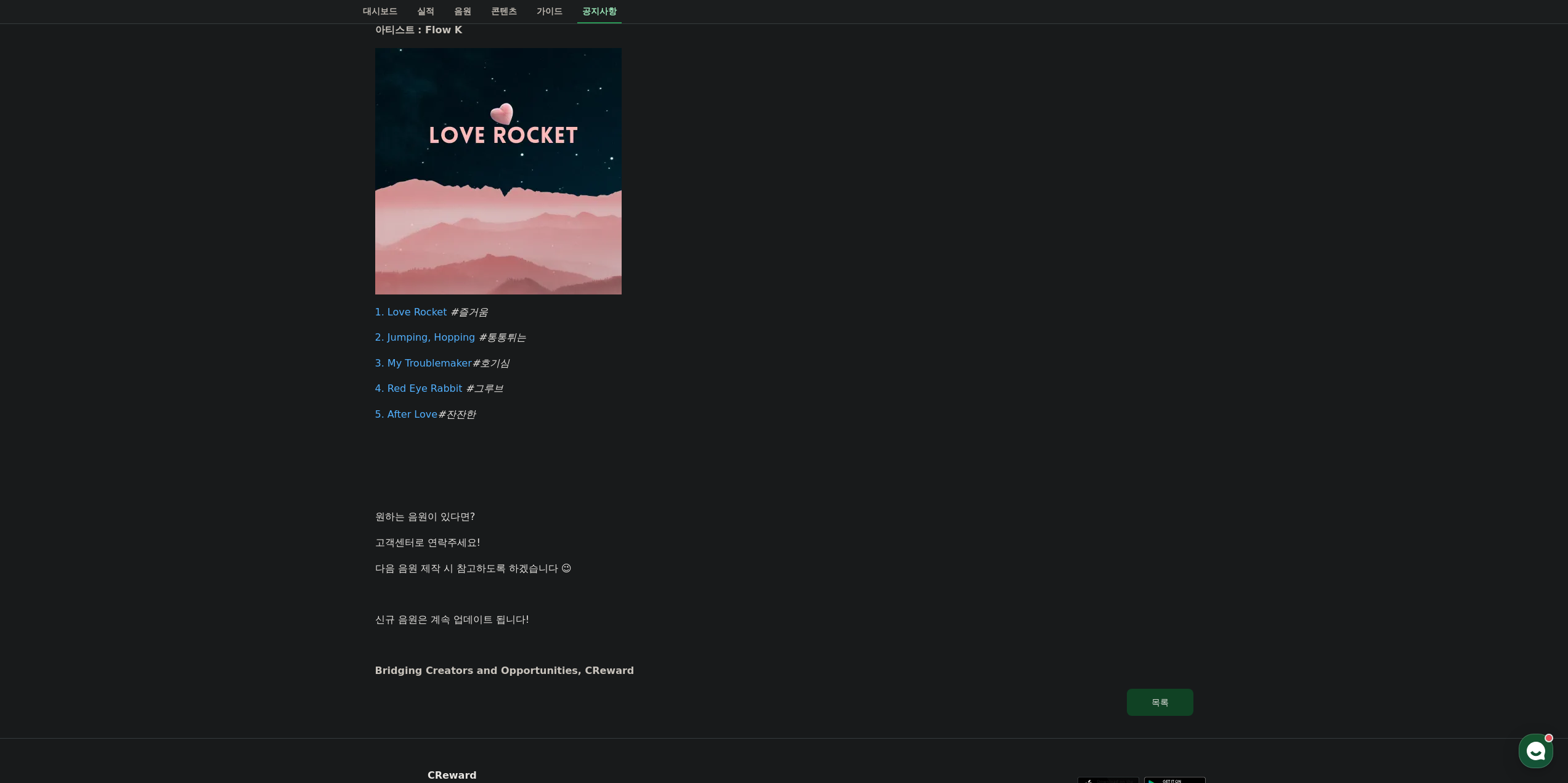
scroll to position [1016, 0]
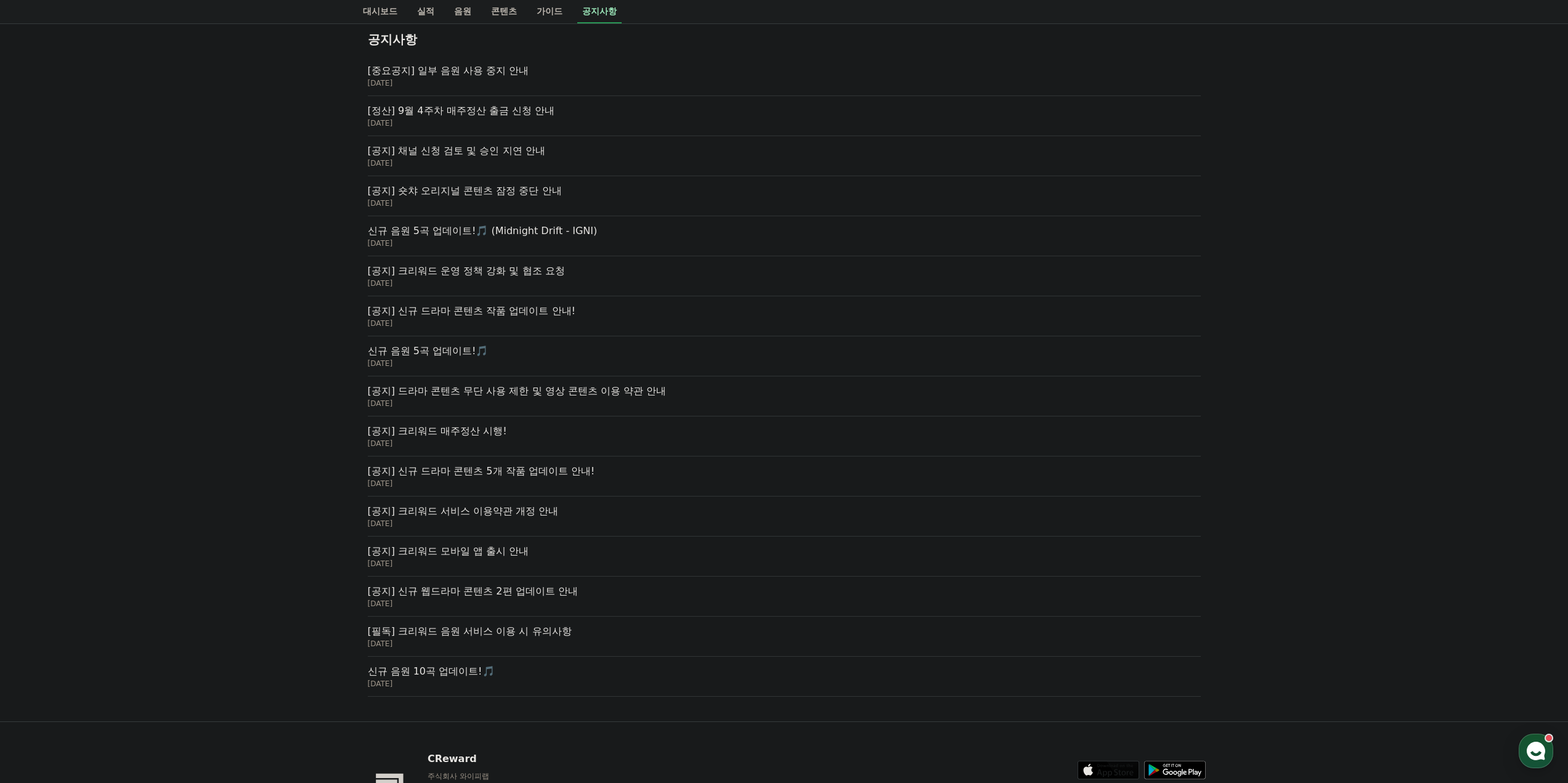
scroll to position [184, 0]
